Goal: Check status

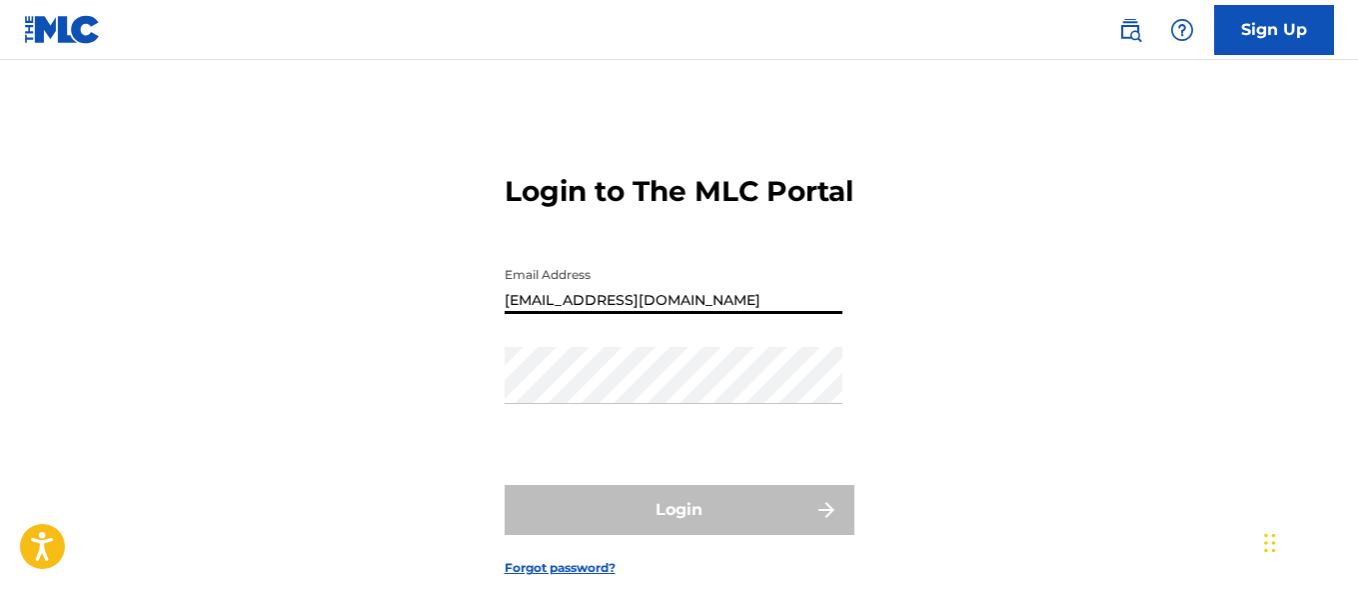
type input "[EMAIL_ADDRESS][DOMAIN_NAME]"
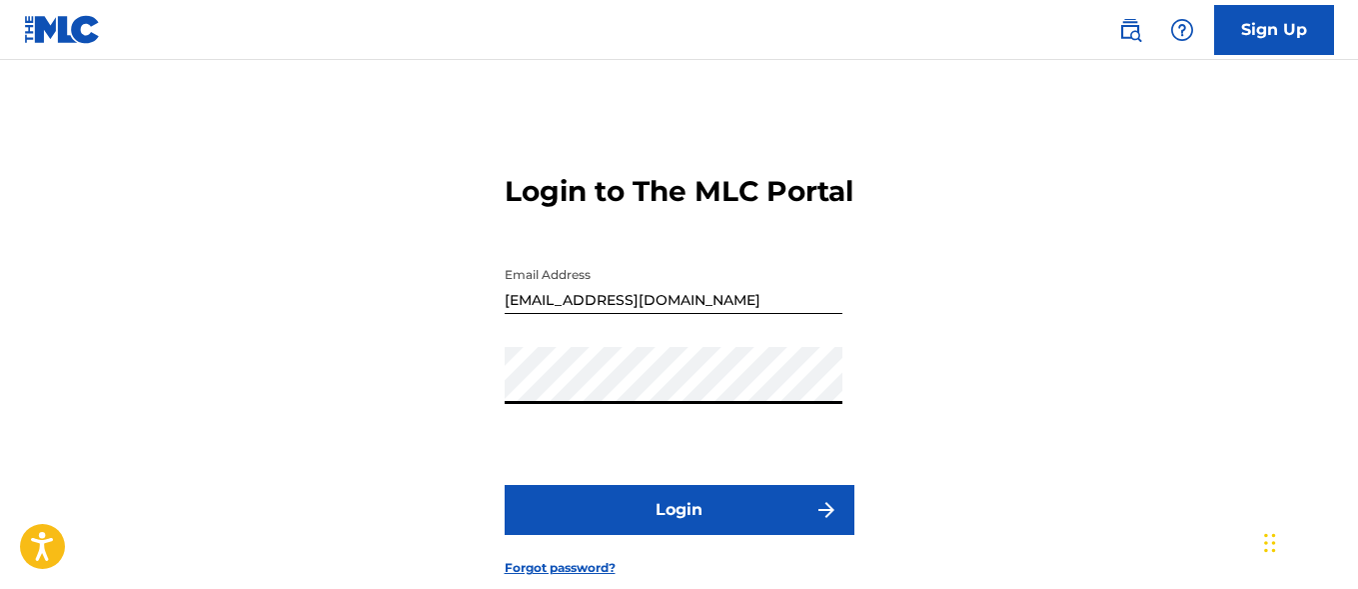
click at [679, 535] on button "Login" at bounding box center [680, 510] width 350 height 50
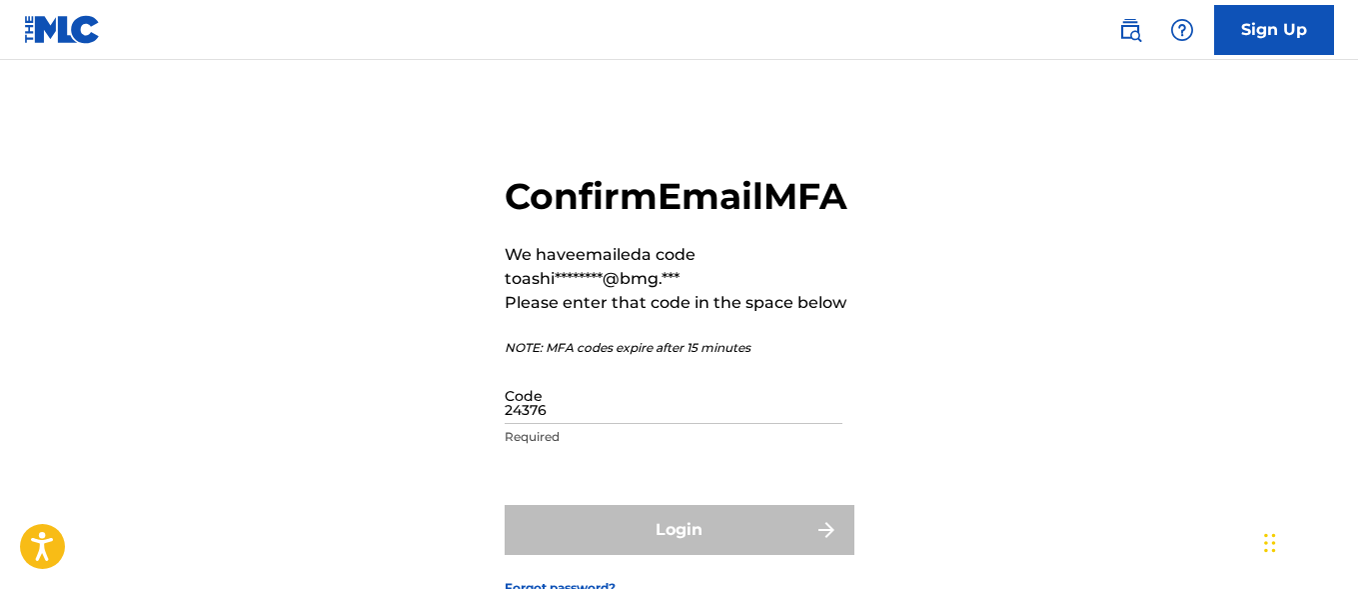
type input "243761"
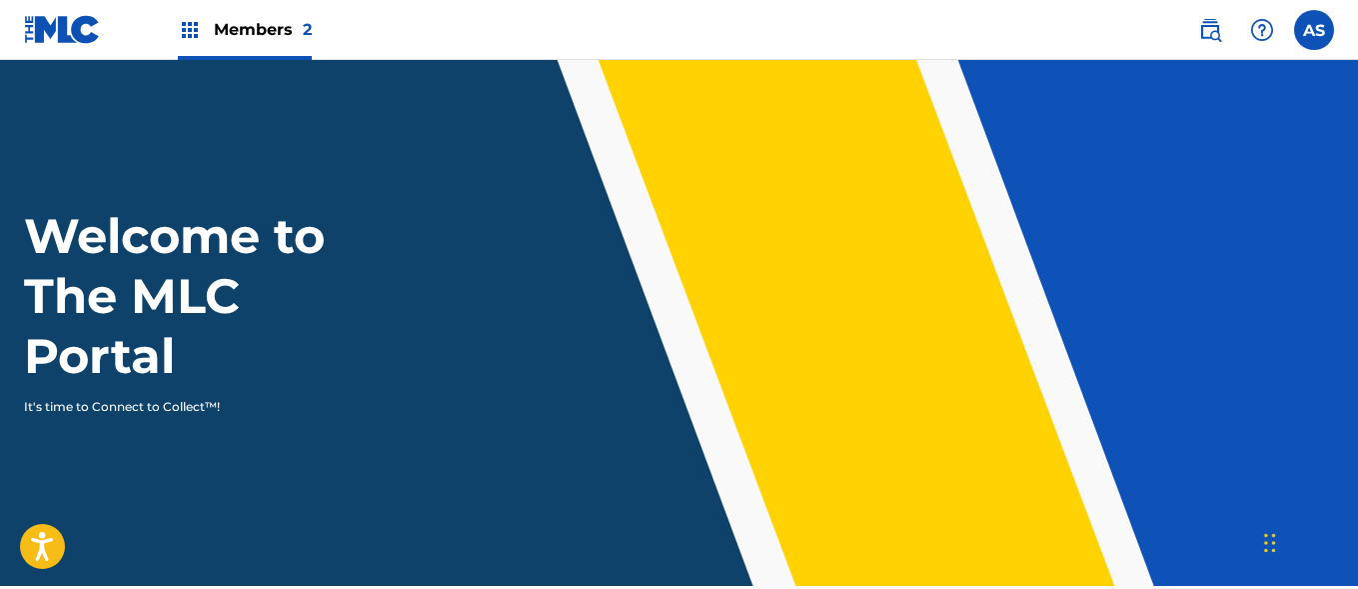
click at [190, 30] on img at bounding box center [190, 30] width 24 height 24
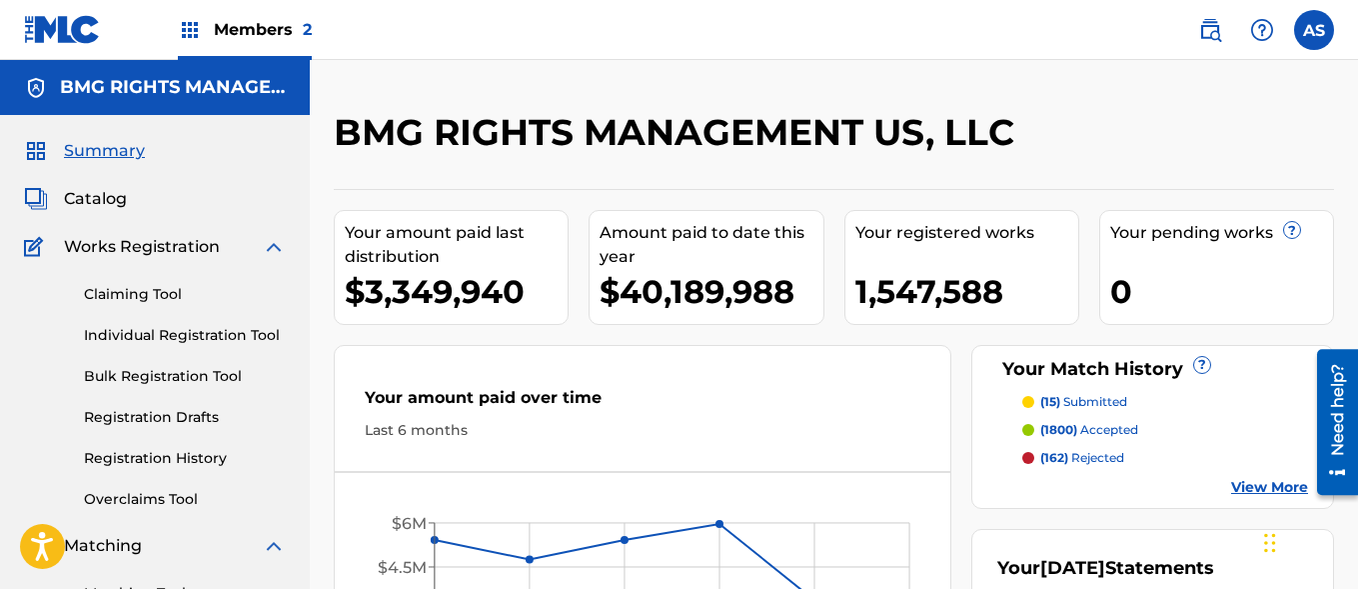
scroll to position [434, 0]
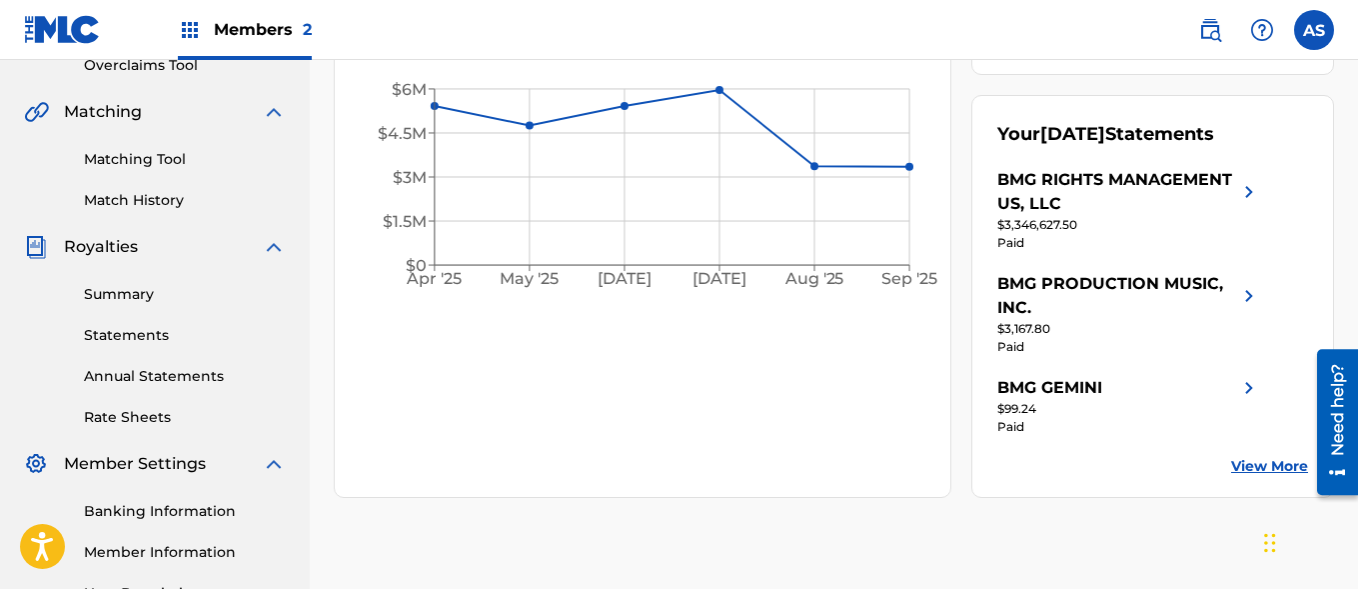
click at [185, 294] on link "Summary" at bounding box center [185, 294] width 202 height 21
